Goal: Communication & Community: Answer question/provide support

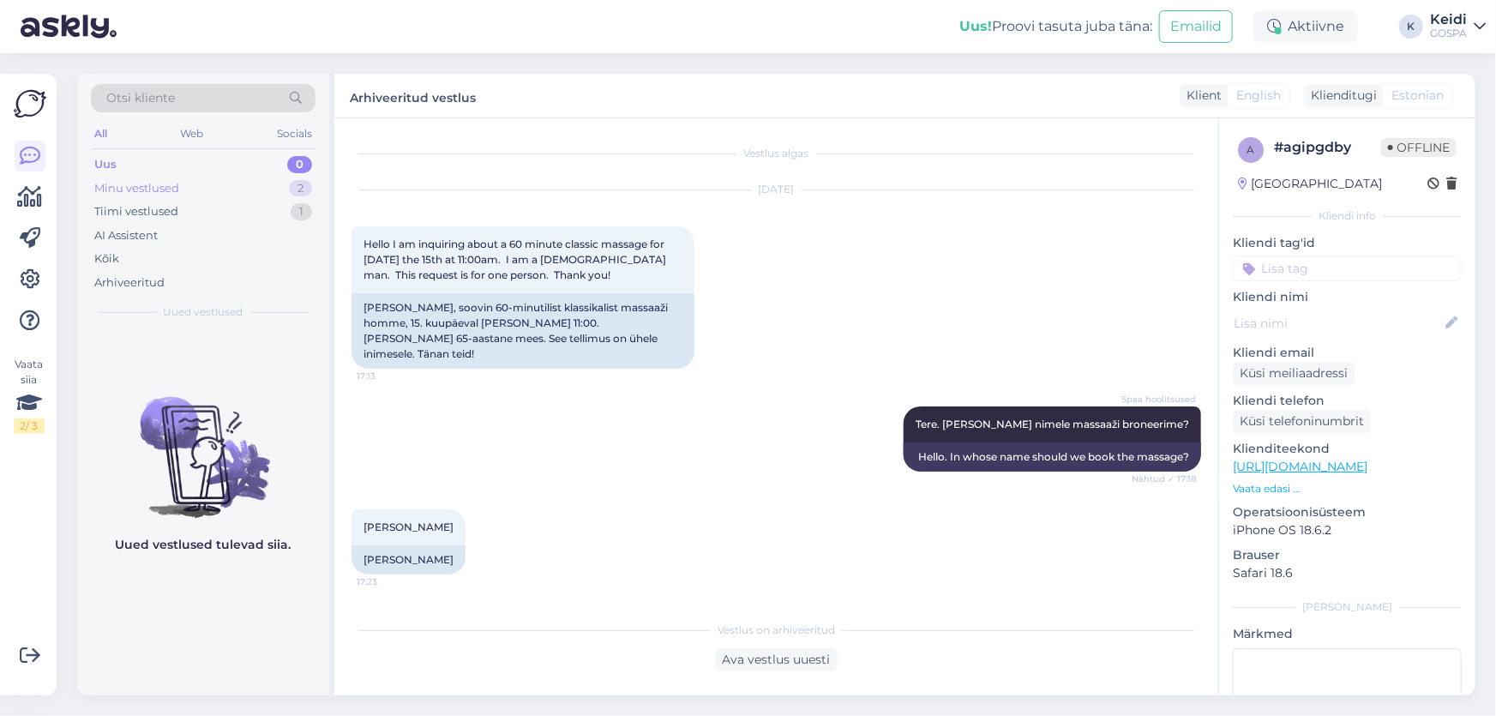
scroll to position [1534, 0]
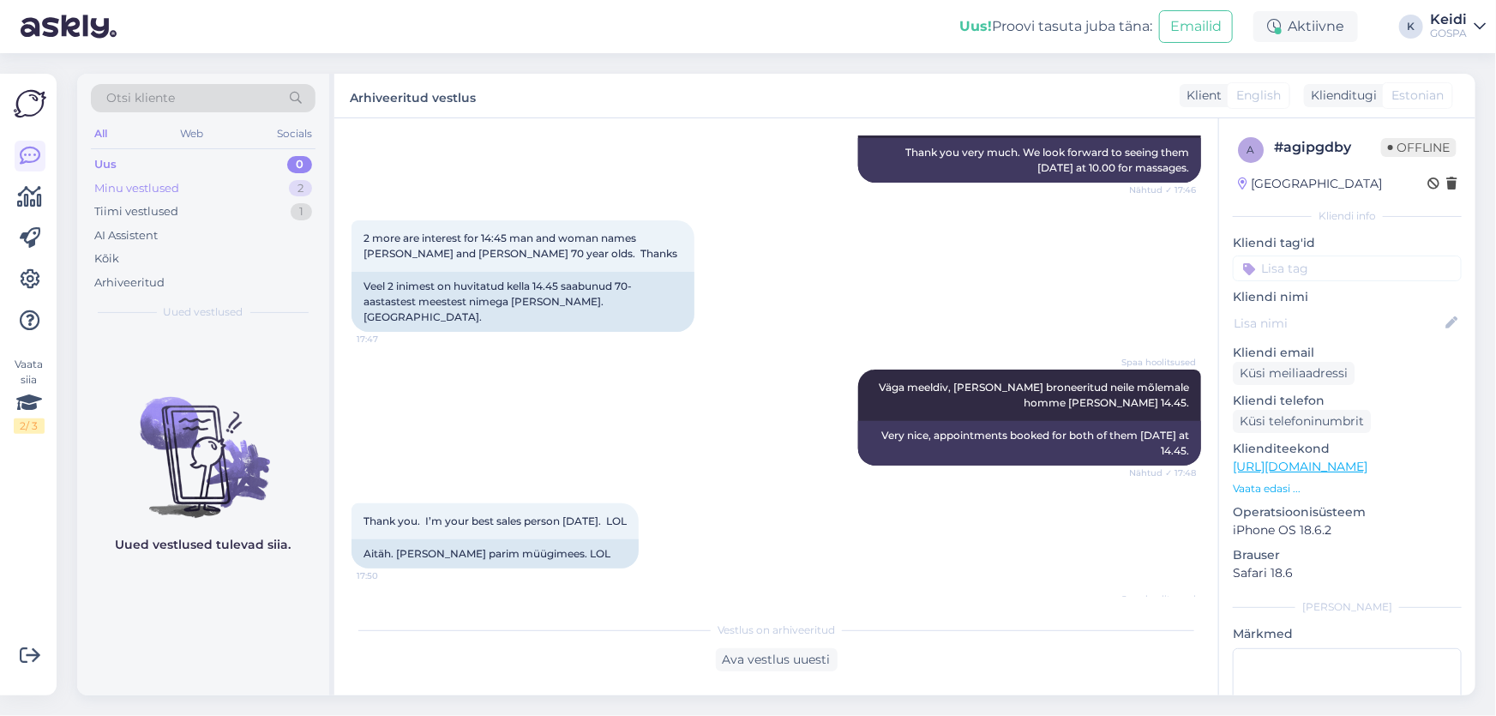
click at [167, 184] on div "Minu vestlused" at bounding box center [136, 188] width 85 height 17
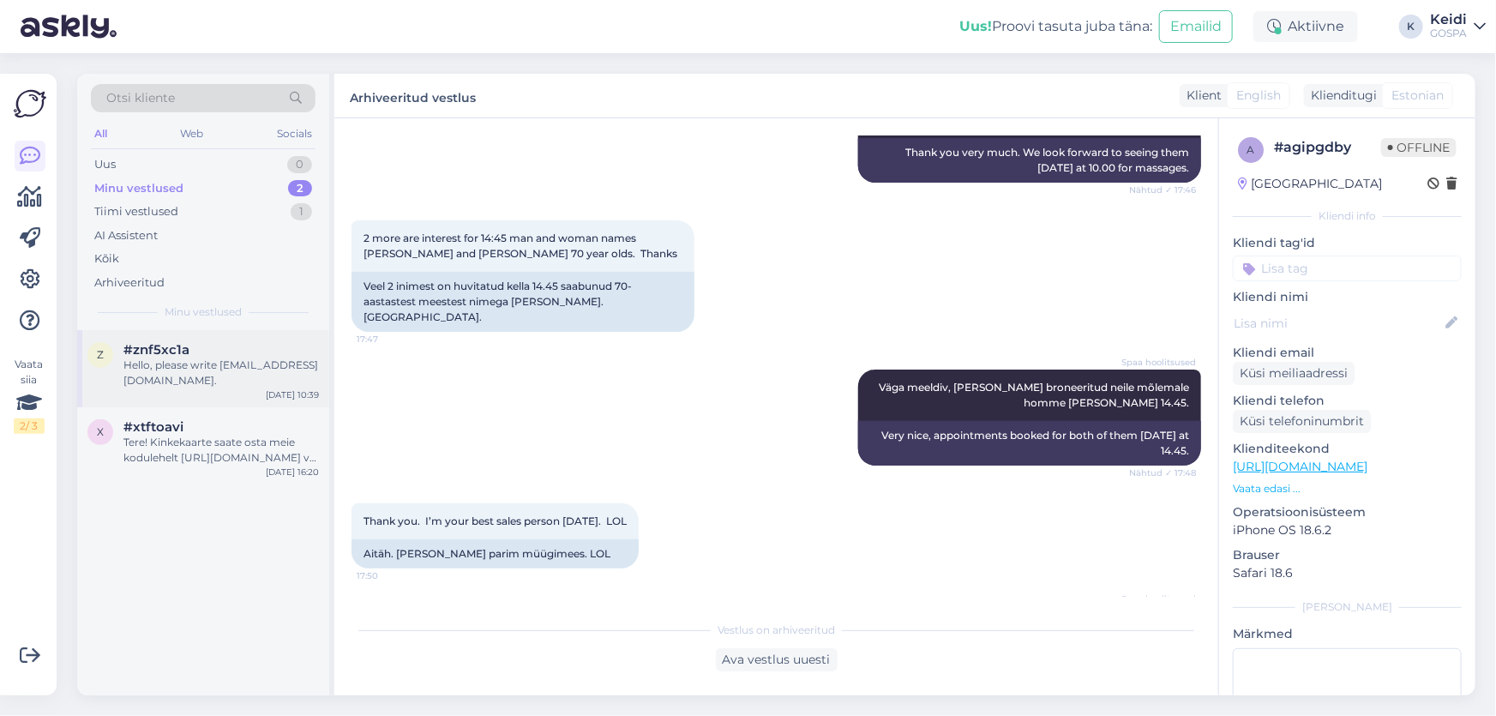
click at [157, 350] on span "#znf5xc1a" at bounding box center [156, 349] width 66 height 15
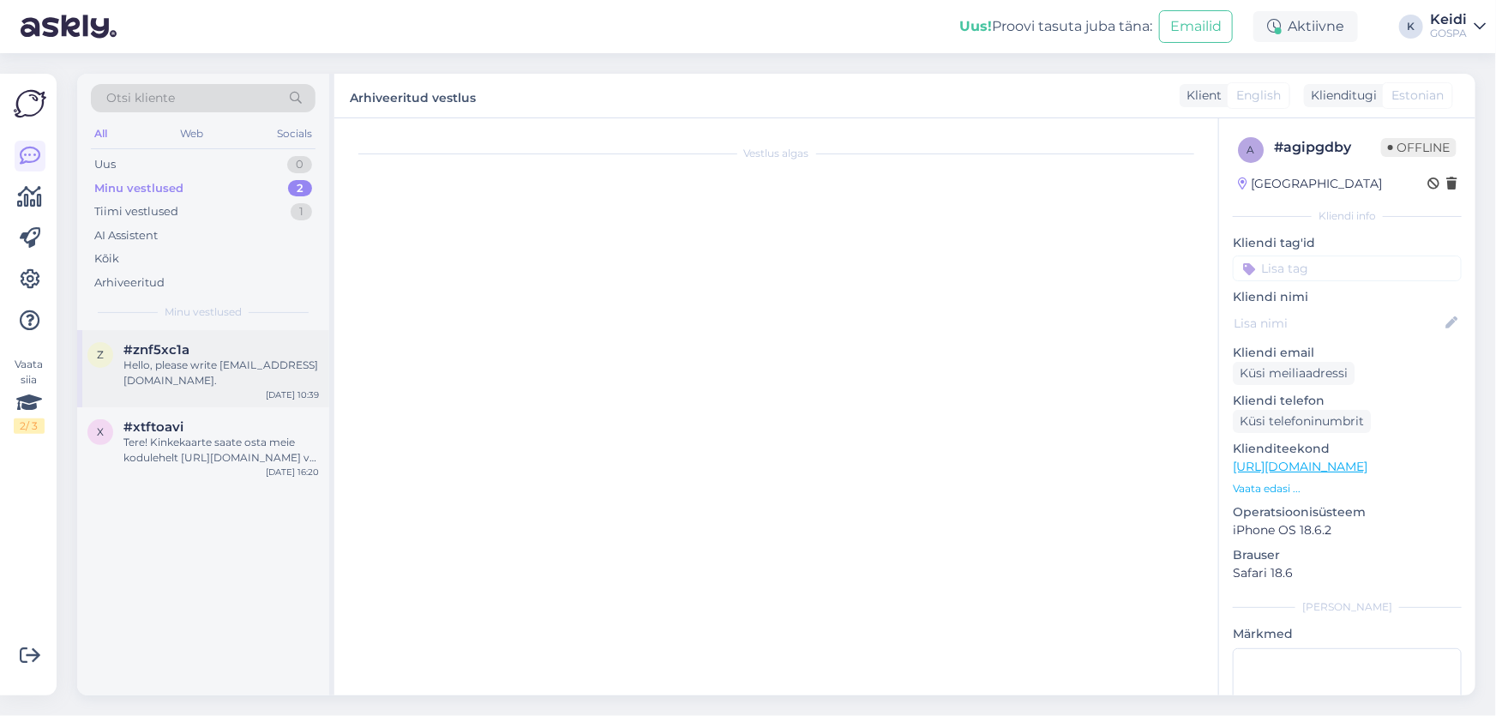
scroll to position [0, 0]
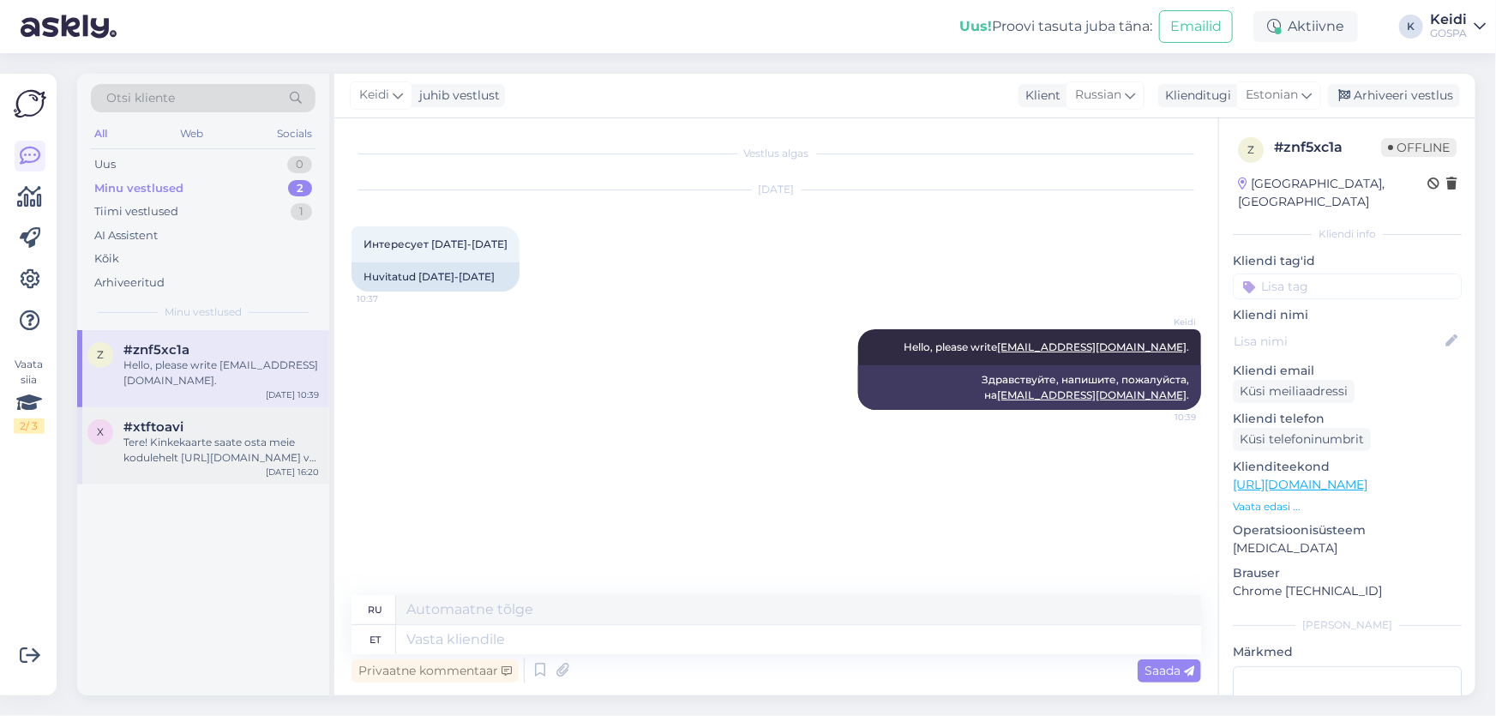
click at [154, 419] on span "#xtftoavi" at bounding box center [153, 426] width 60 height 15
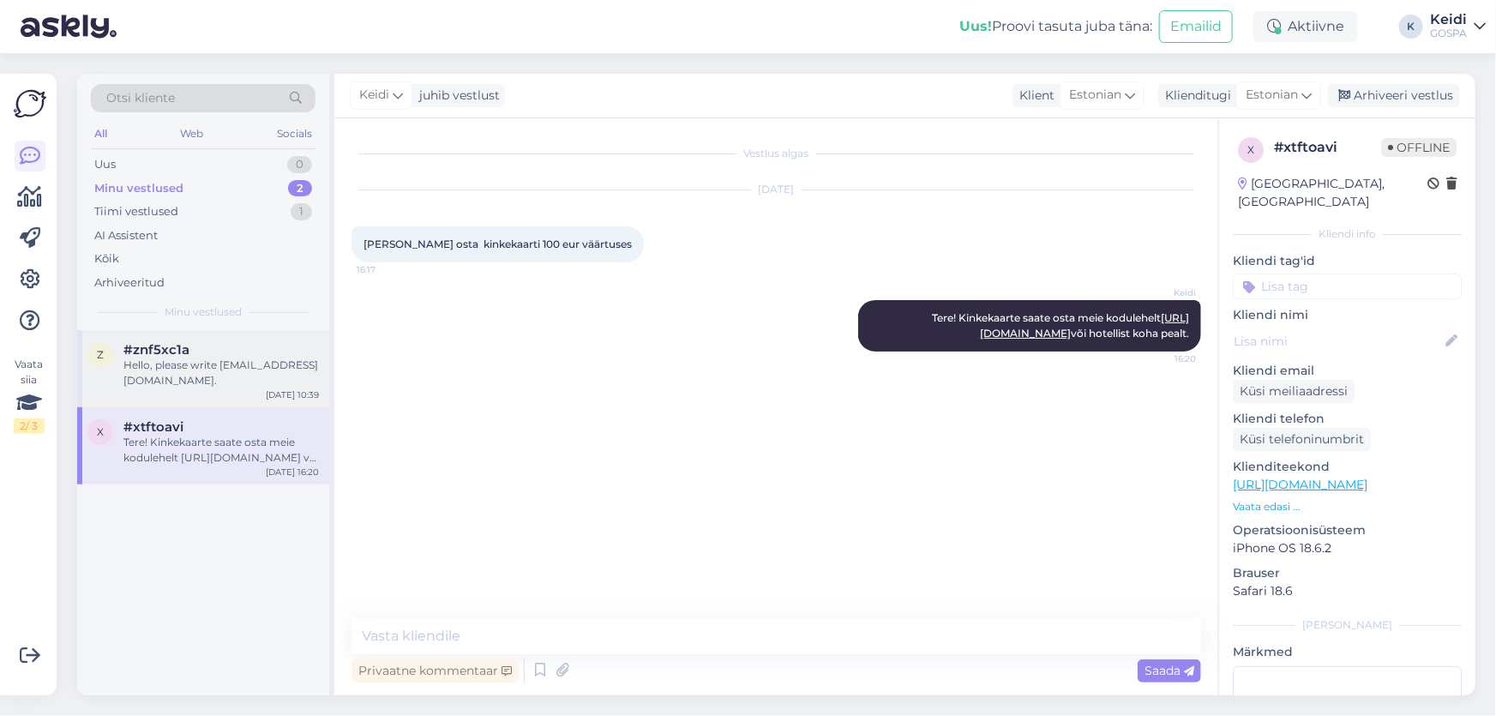
click at [147, 368] on div "Hello, please write [EMAIL_ADDRESS][DOMAIN_NAME]." at bounding box center [221, 373] width 196 height 31
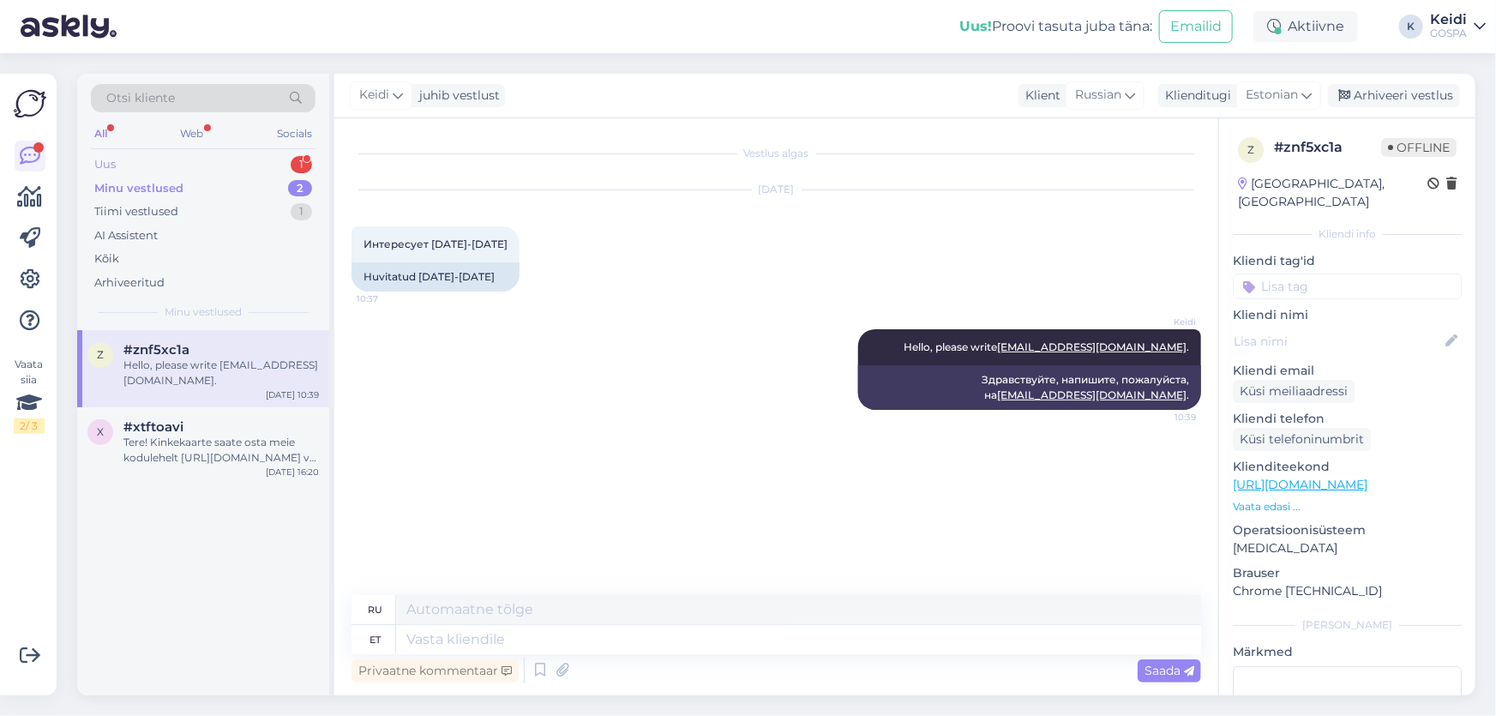
click at [120, 168] on div "Uus 1" at bounding box center [203, 165] width 225 height 24
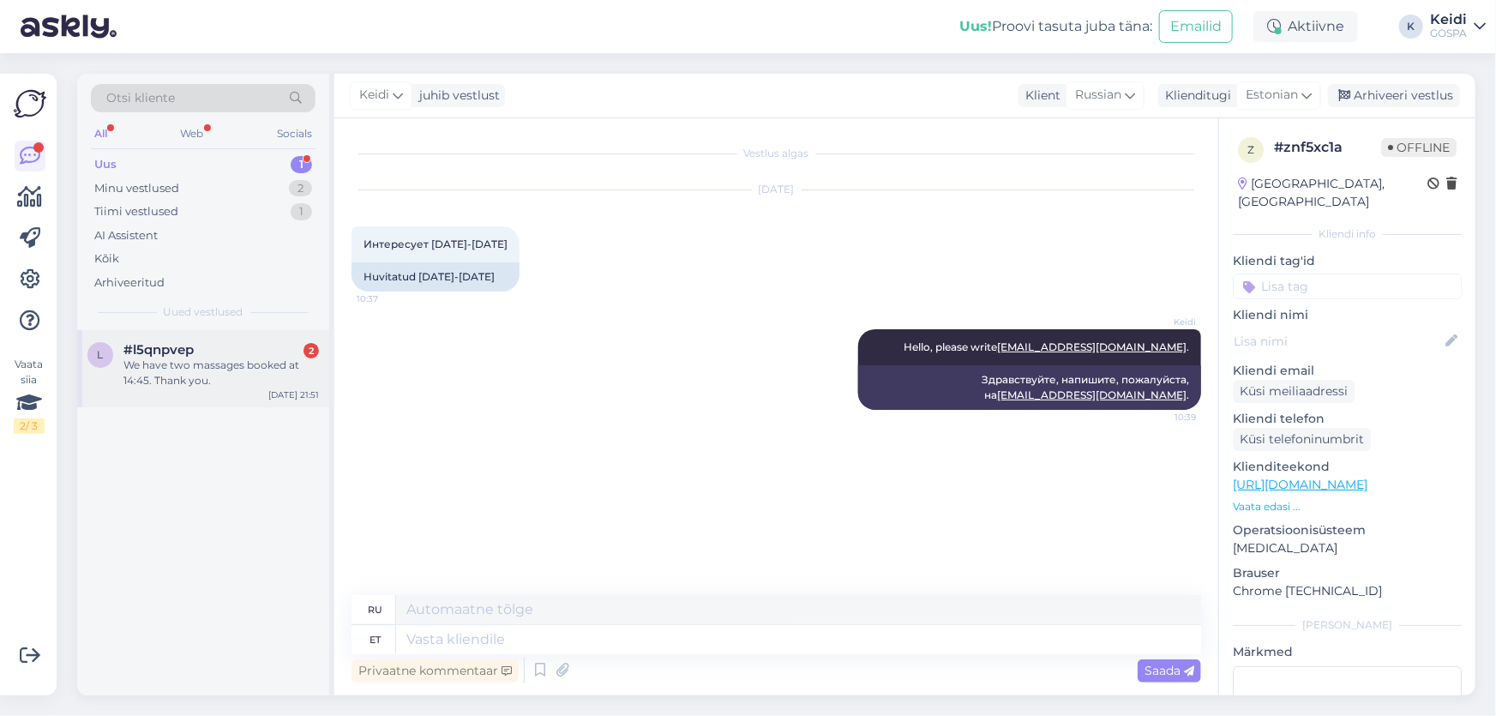
click at [146, 359] on div "We have two massages booked at 14:45. Thank you." at bounding box center [221, 373] width 196 height 31
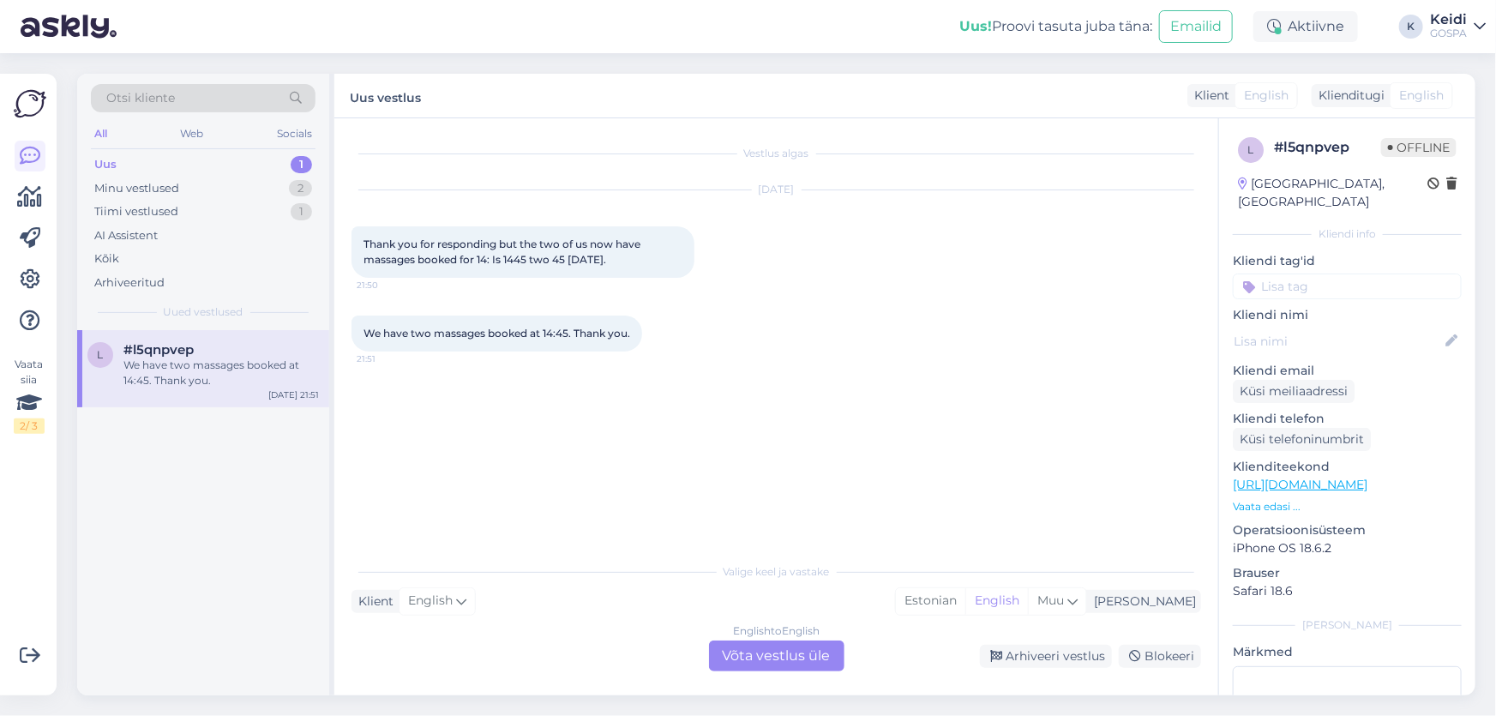
click at [724, 660] on div "English to English Võta vestlus üle" at bounding box center [776, 656] width 135 height 31
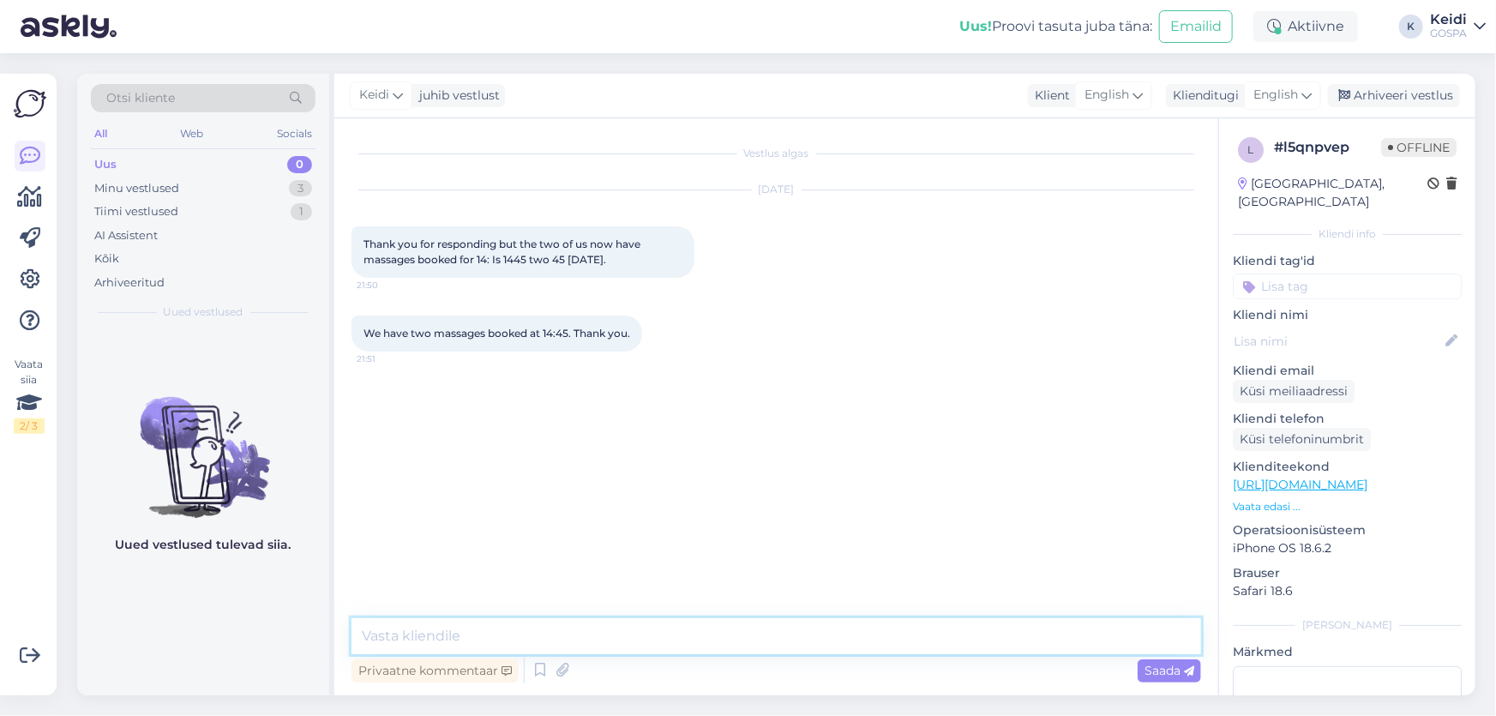
click at [505, 638] on textarea at bounding box center [777, 636] width 850 height 36
type textarea "Thank you for letting us know."
click at [1146, 669] on span "Saada" at bounding box center [1170, 670] width 50 height 15
click at [109, 189] on div "Minu vestlused" at bounding box center [136, 188] width 85 height 17
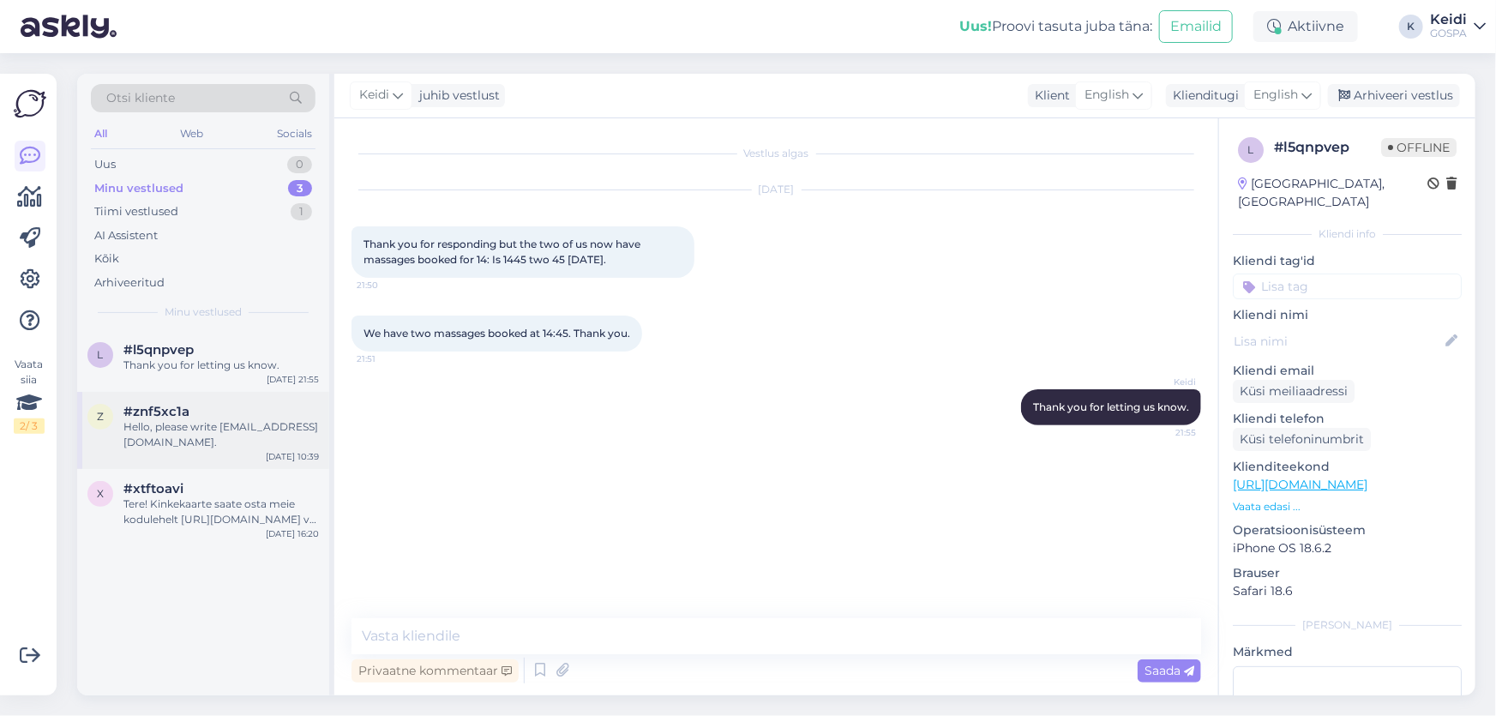
click at [180, 420] on div "Hello, please write [EMAIL_ADDRESS][DOMAIN_NAME]." at bounding box center [221, 434] width 196 height 31
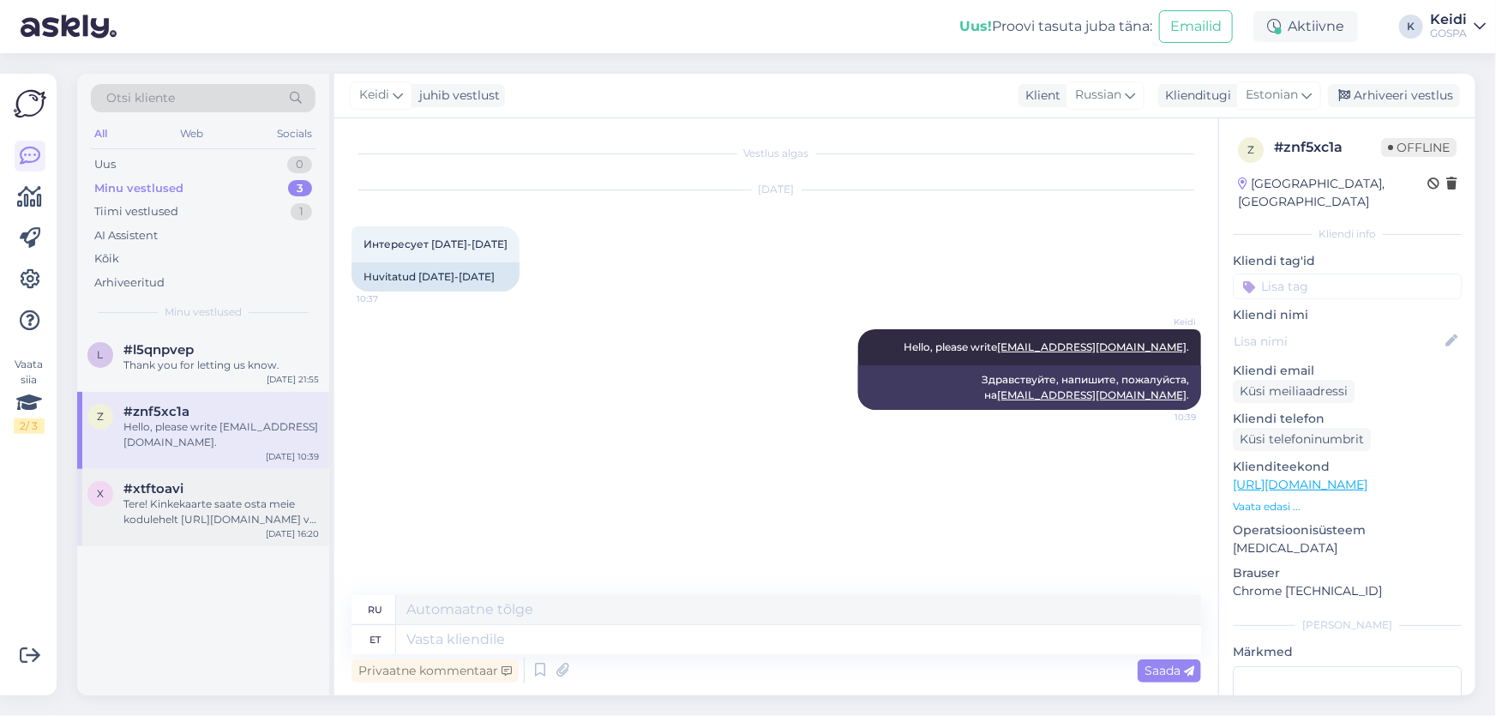
click at [174, 496] on div "Tere! Kinkekaarte saate osta meie kodulehelt [URL][DOMAIN_NAME] või hotellist k…" at bounding box center [221, 511] width 196 height 31
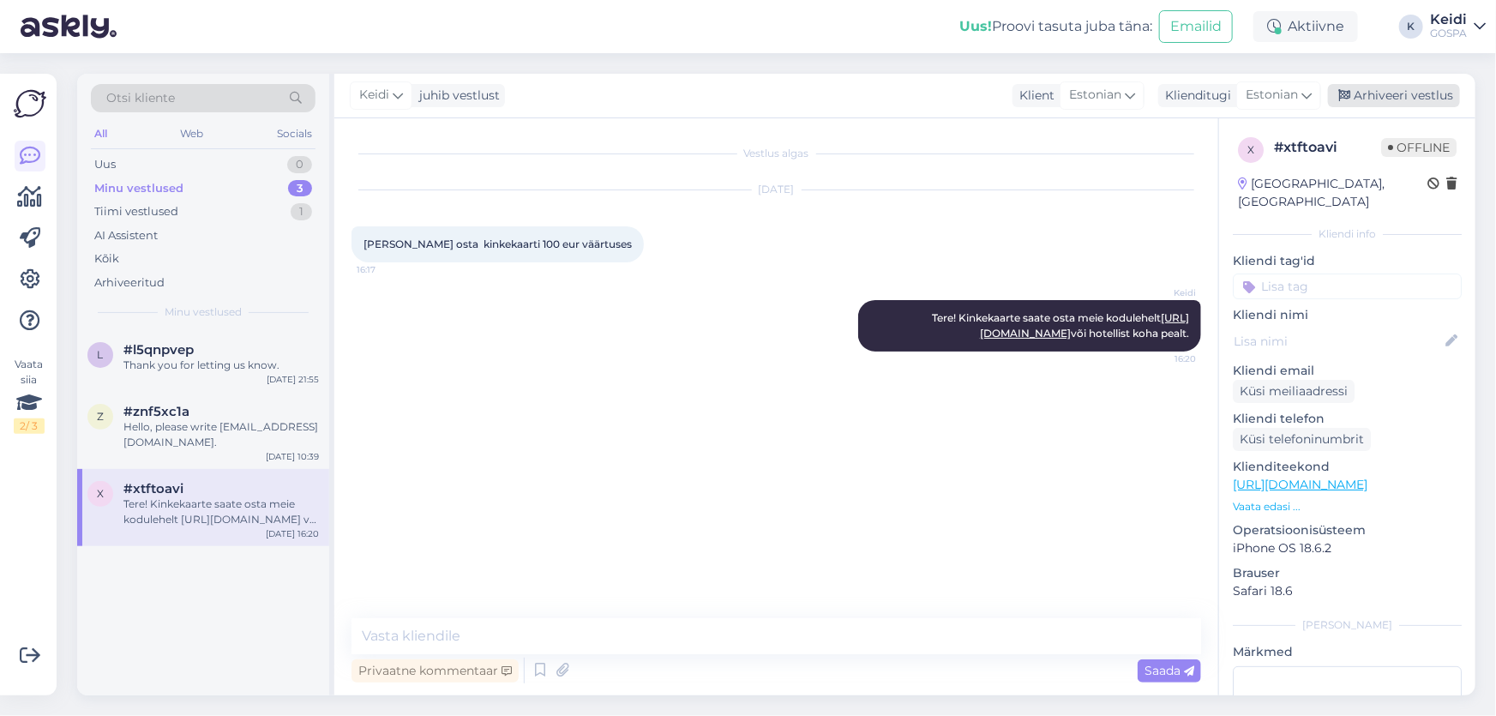
click at [1405, 97] on div "Arhiveeri vestlus" at bounding box center [1394, 95] width 132 height 23
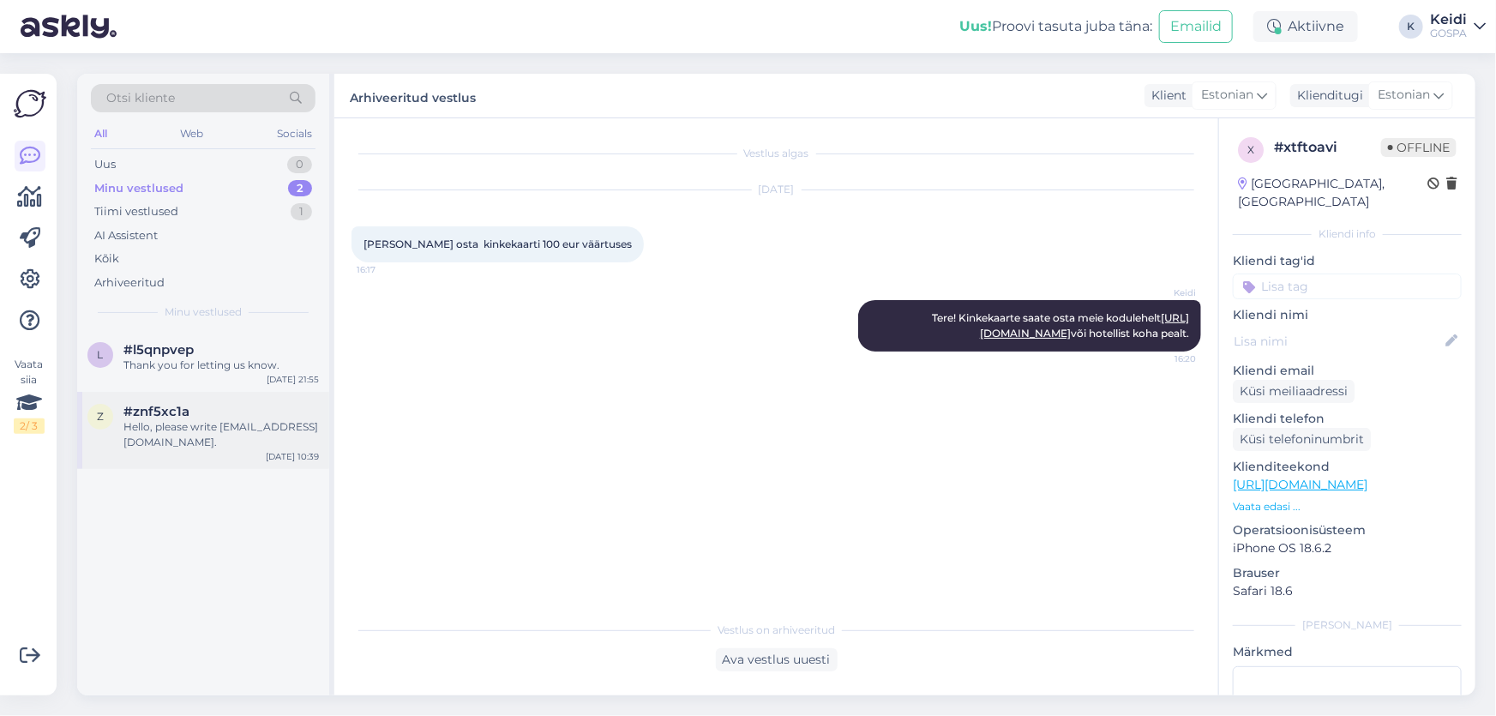
click at [215, 412] on div "#znf5xc1a" at bounding box center [221, 411] width 196 height 15
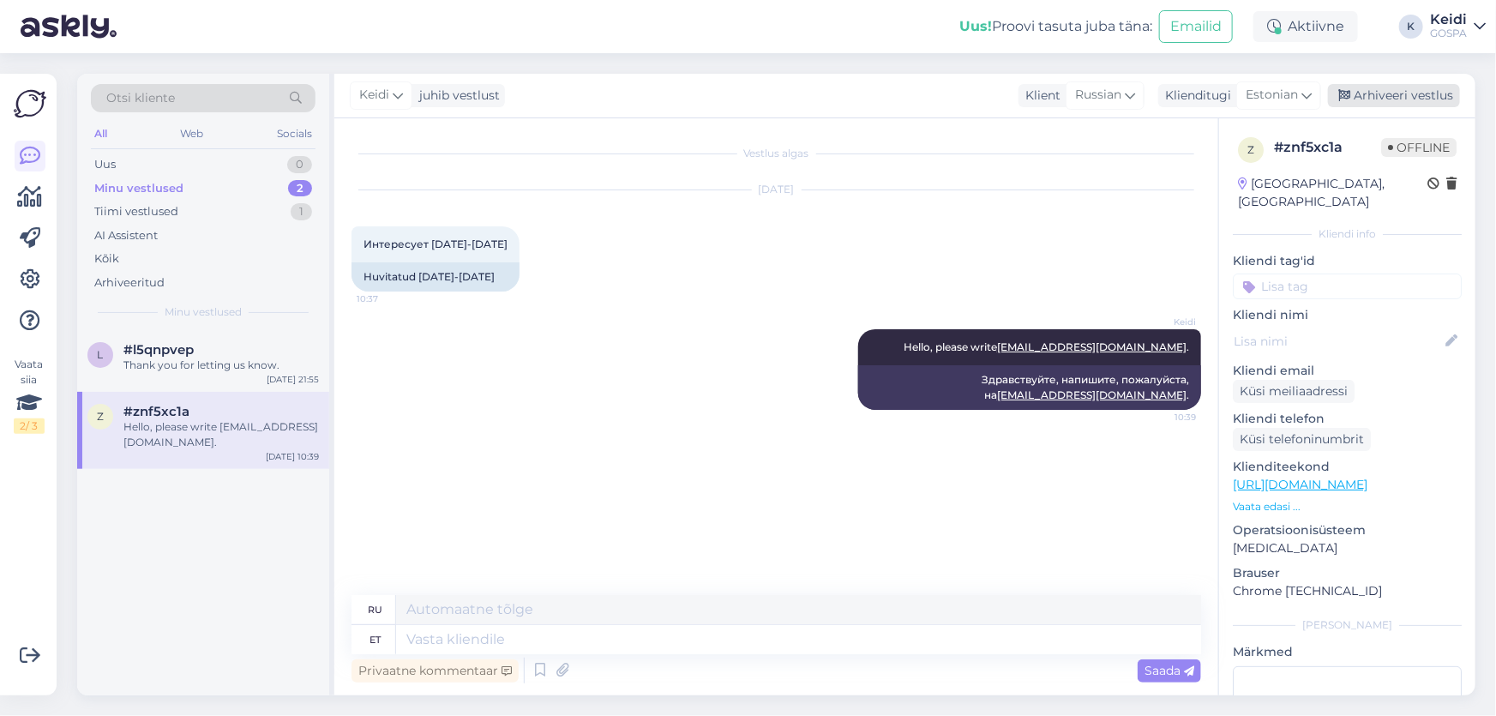
click at [1387, 92] on div "Arhiveeri vestlus" at bounding box center [1394, 95] width 132 height 23
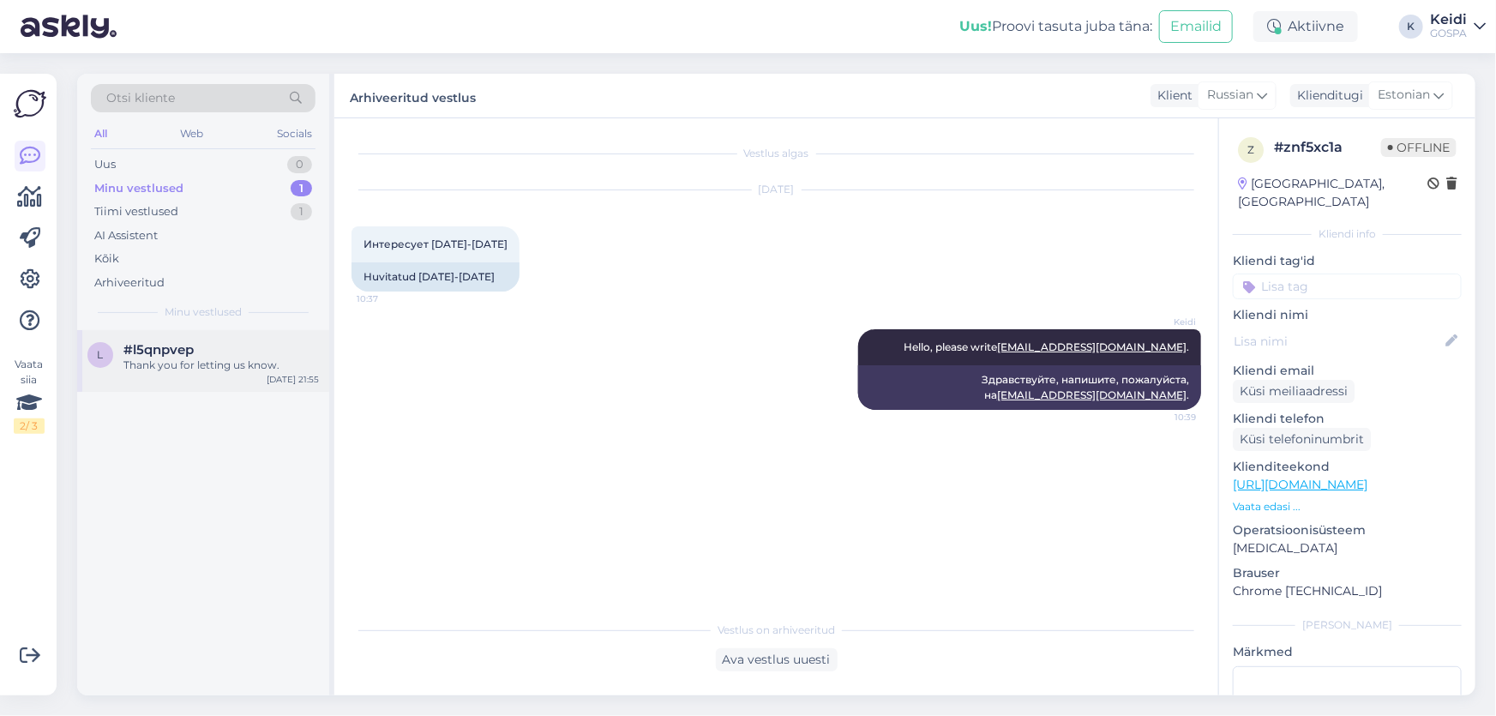
click at [180, 358] on div "Thank you for letting us know." at bounding box center [221, 365] width 196 height 15
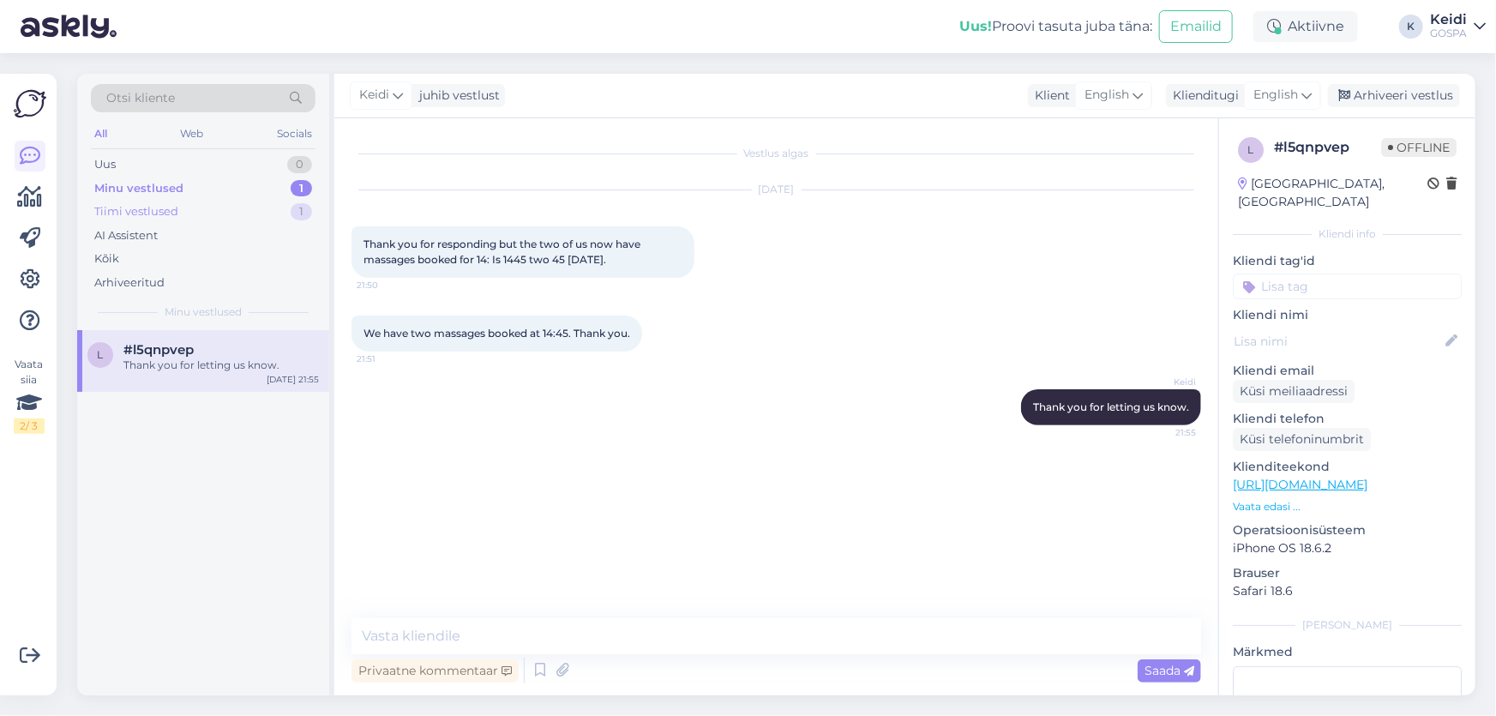
click at [141, 202] on div "Tiimi vestlused 1" at bounding box center [203, 212] width 225 height 24
click at [171, 361] on div "On pakkuda [PERSON_NAME] [PERSON_NAME] 16.00, 18.00, 18.30" at bounding box center [221, 373] width 196 height 31
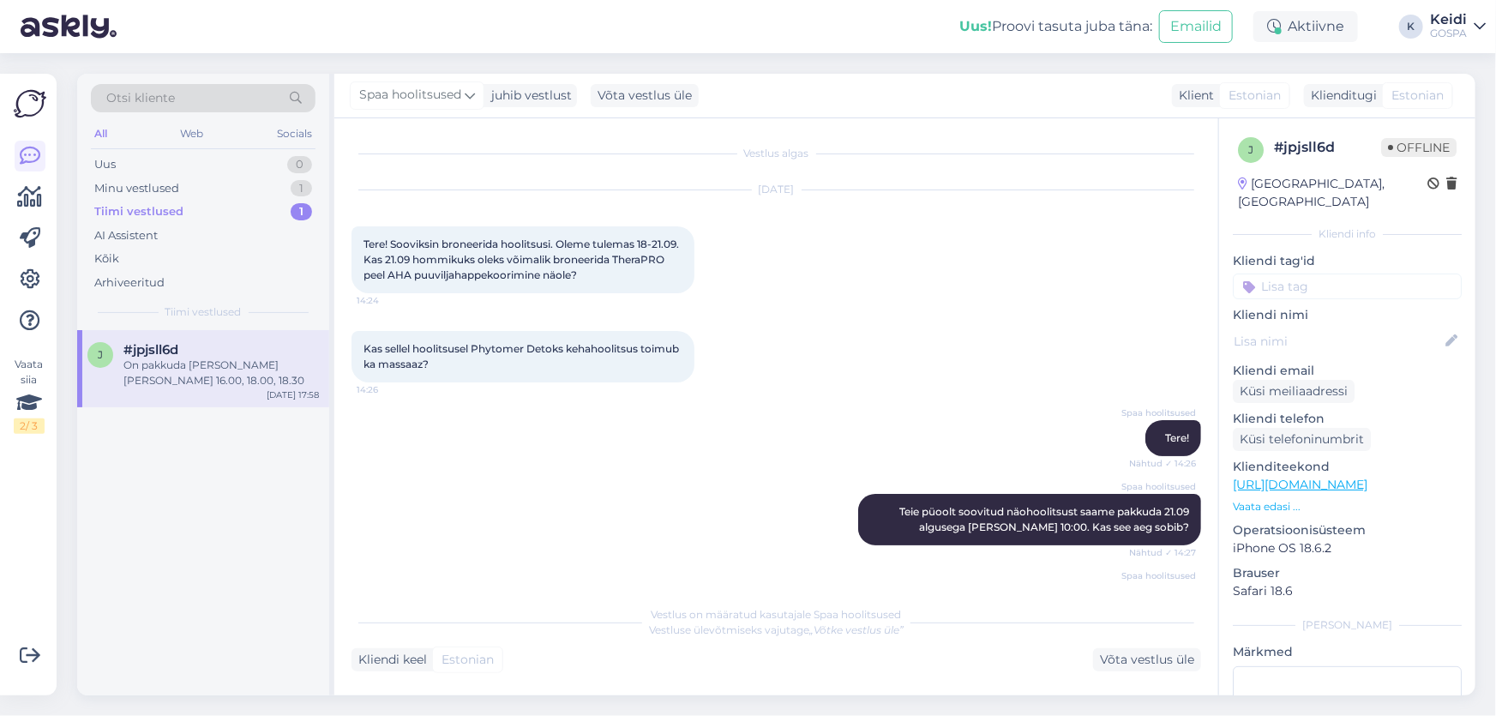
scroll to position [497, 0]
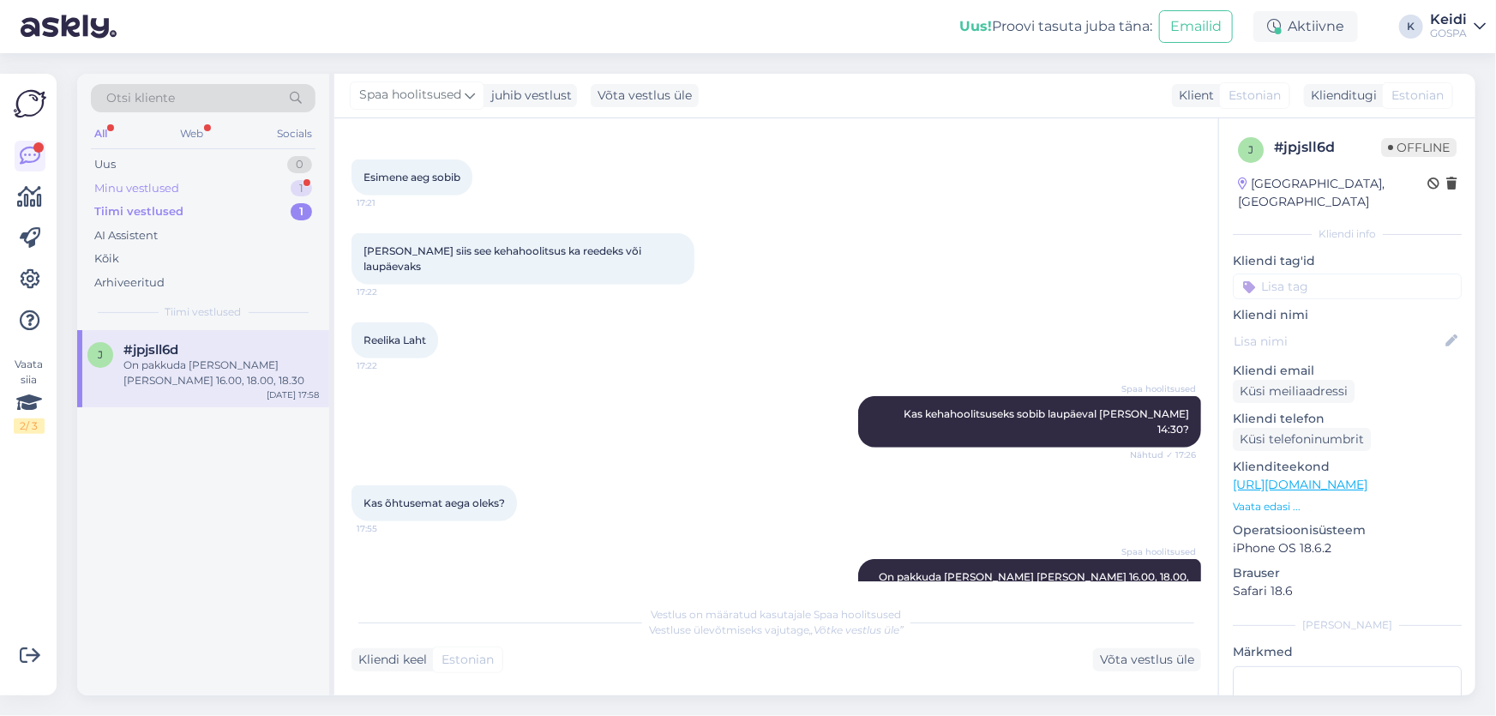
click at [182, 187] on div "Minu vestlused 1" at bounding box center [203, 189] width 225 height 24
click at [205, 362] on div "Do you have showers available that can be used after using the sauna and gettin…" at bounding box center [221, 373] width 196 height 31
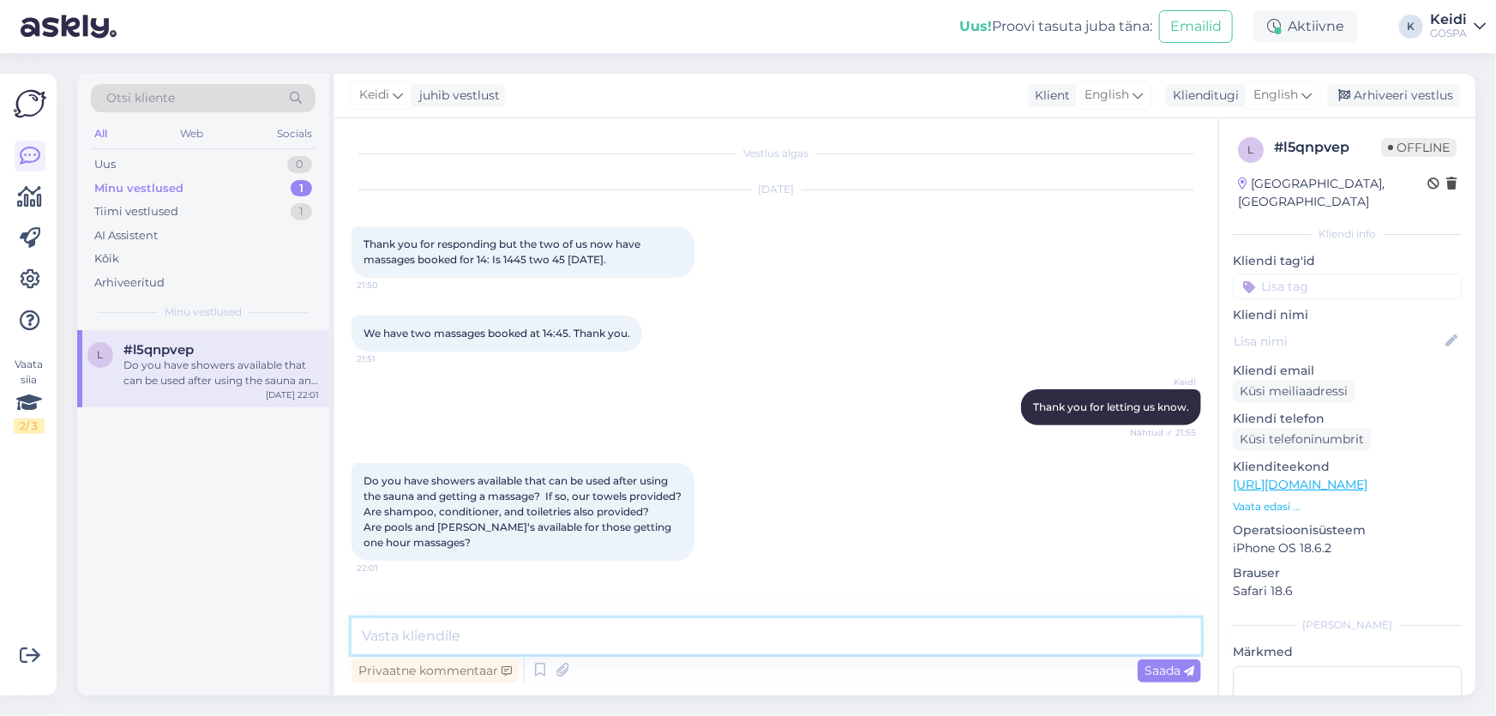
click at [501, 631] on textarea at bounding box center [777, 636] width 850 height 36
type textarea "W"
drag, startPoint x: 425, startPoint y: 636, endPoint x: 340, endPoint y: 617, distance: 87.0
click at [340, 617] on div "Vestlus algas [DATE] Thank you for responding but the two of us now have massag…" at bounding box center [776, 406] width 884 height 577
paste textarea "at date do you have massages?"
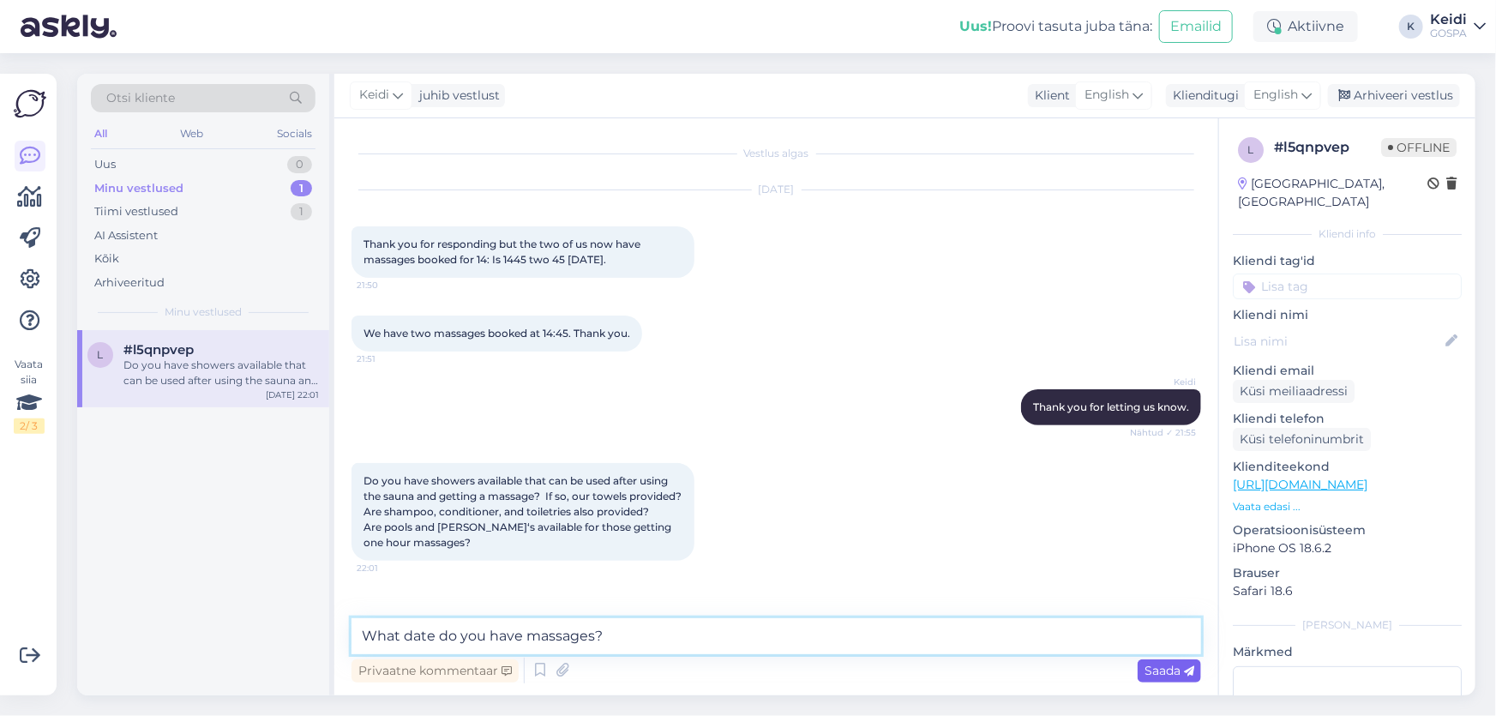
type textarea "What date do you have massages?"
click at [1147, 676] on span "Saada" at bounding box center [1170, 670] width 50 height 15
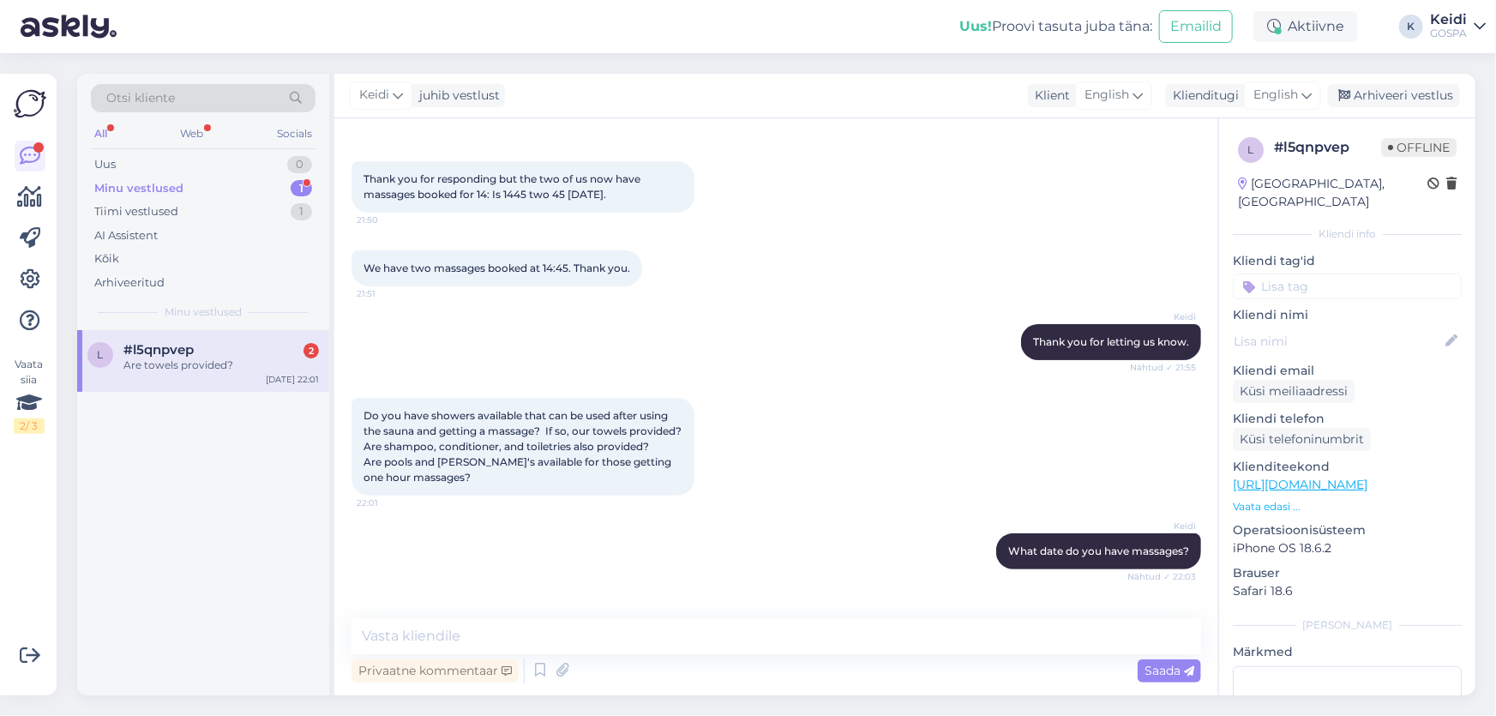
scroll to position [213, 0]
